Goal: Find specific page/section: Find specific page/section

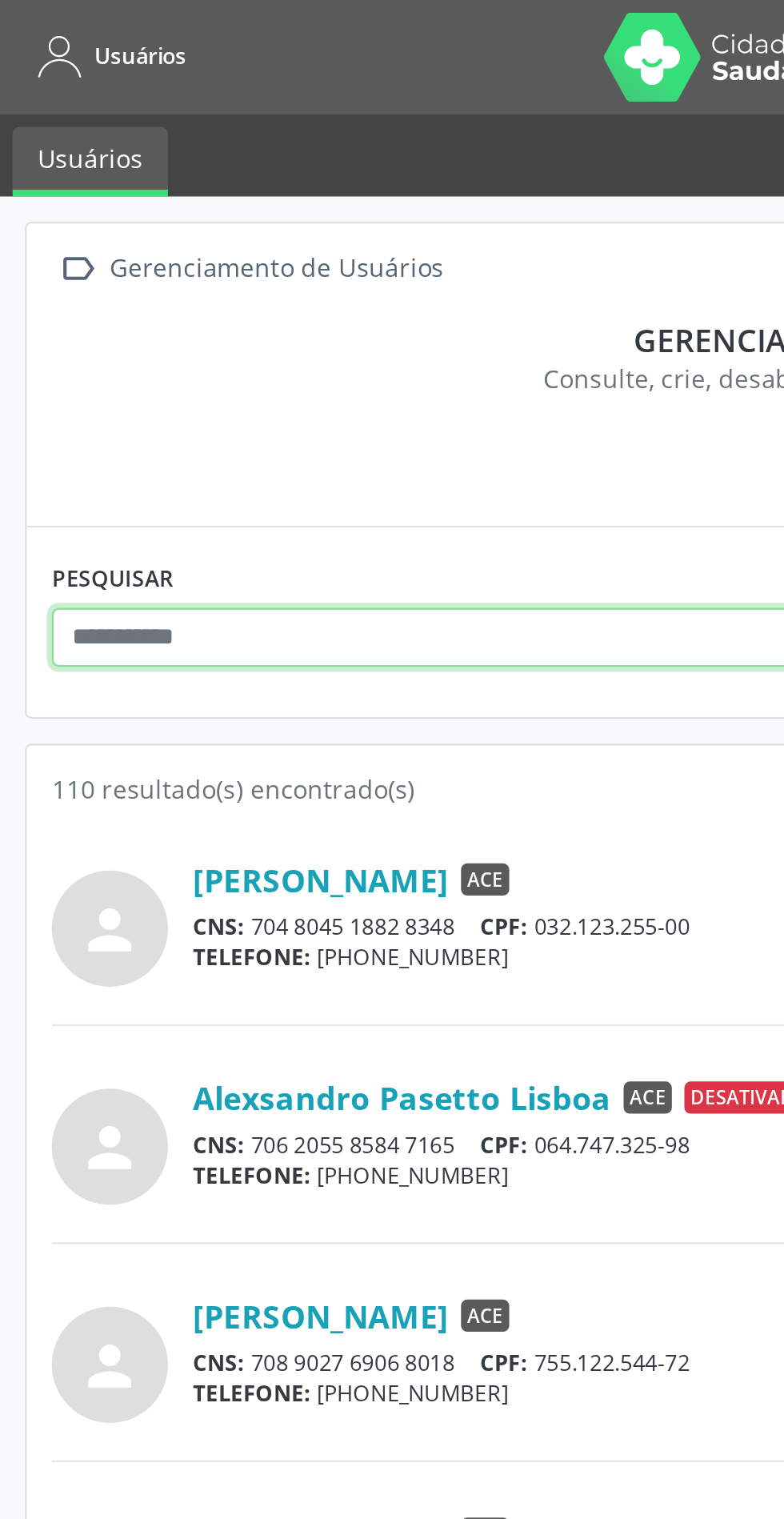
click at [129, 279] on input "text" at bounding box center [205, 285] width 365 height 28
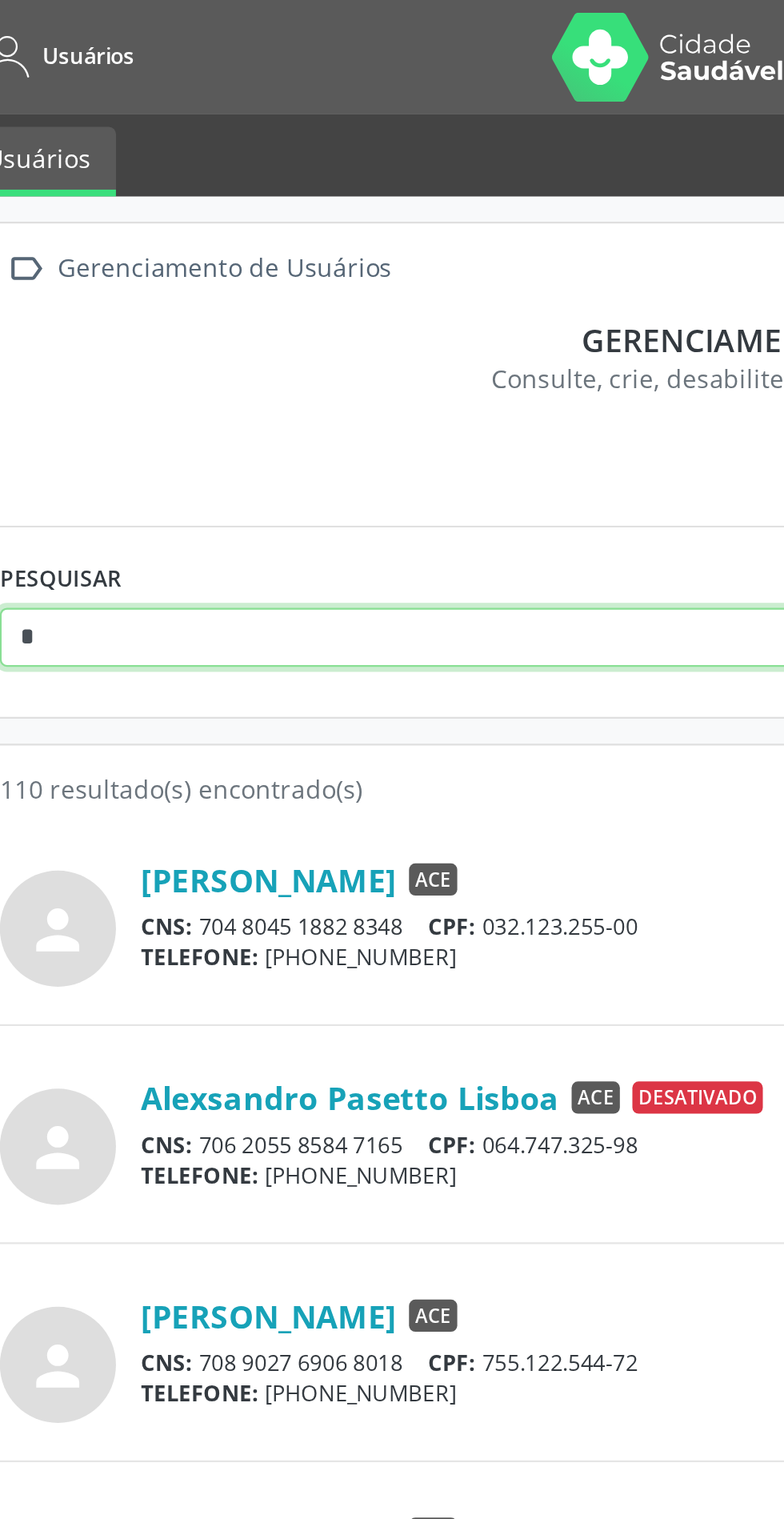
type input "*******"
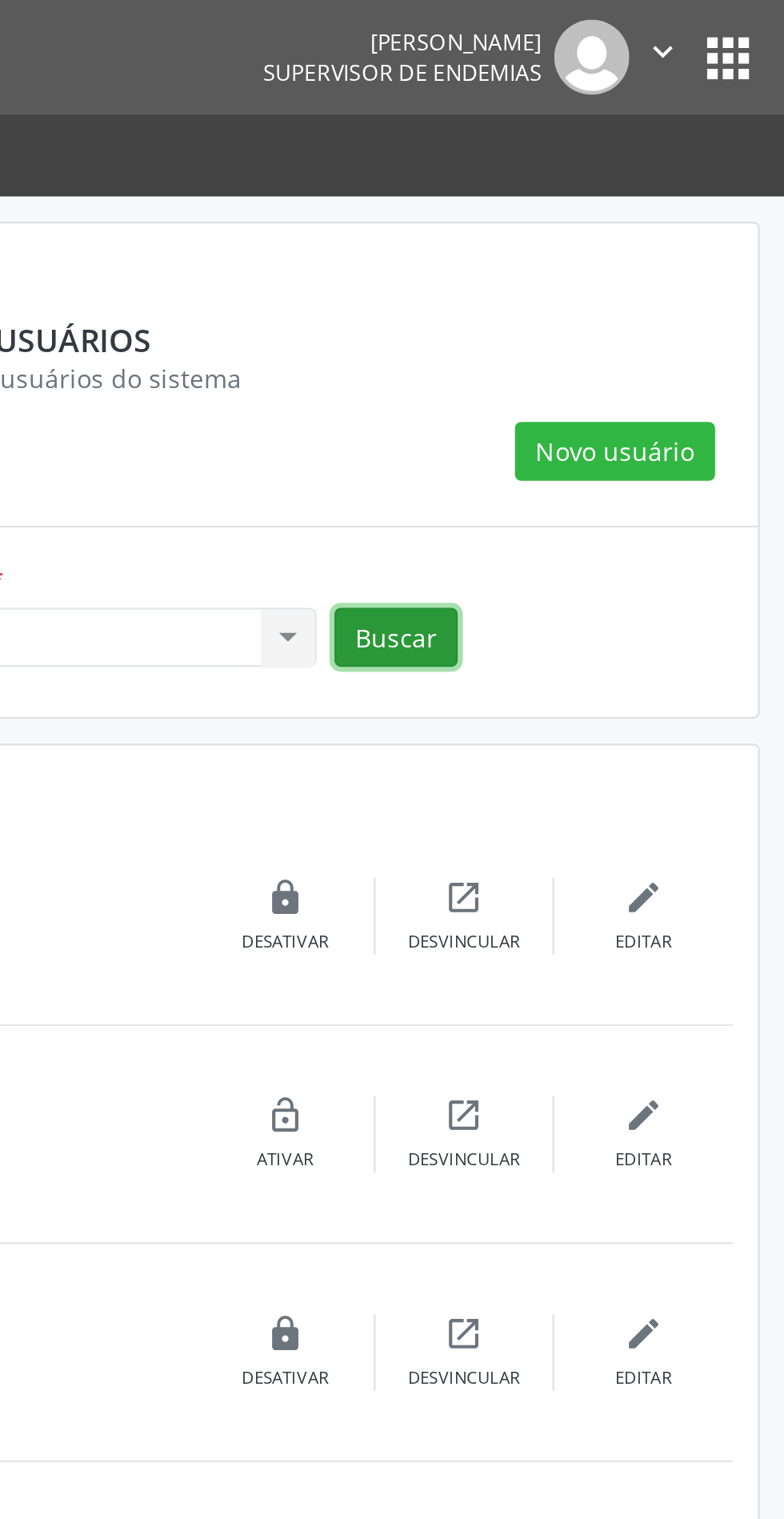
click at [622, 283] on button "Buscar" at bounding box center [610, 285] width 55 height 28
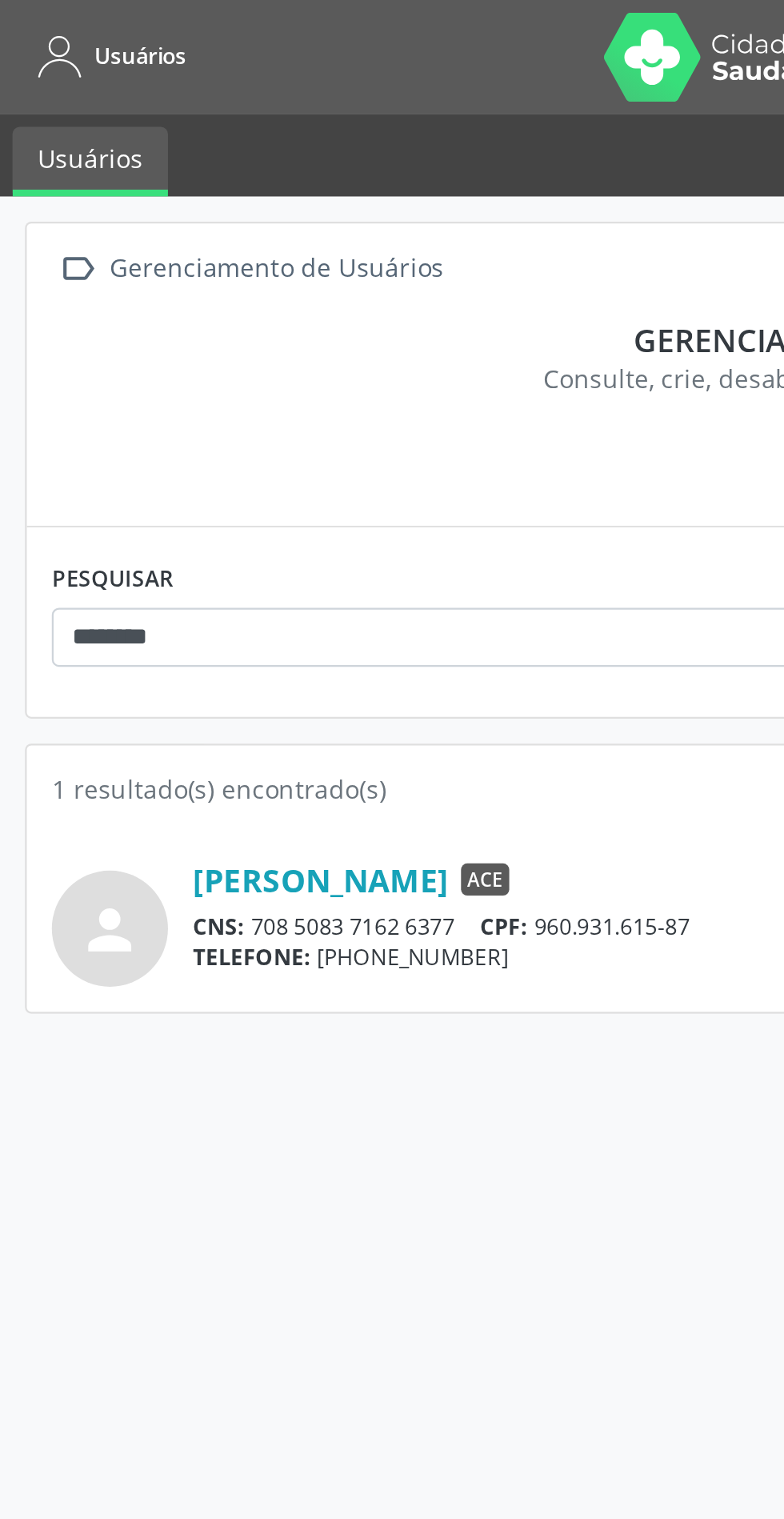
click at [154, 394] on link "[PERSON_NAME]" at bounding box center [143, 394] width 114 height 18
